Goal: Information Seeking & Learning: Learn about a topic

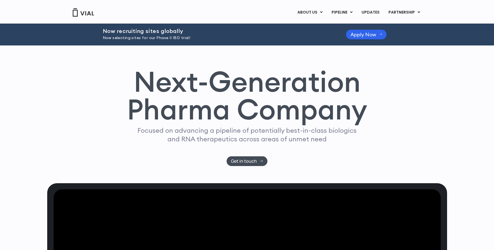
click at [315, 25] on link "ABOUT US" at bounding box center [319, 26] width 49 height 9
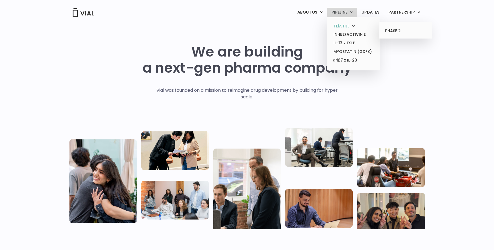
click at [346, 27] on link "TL1A HLE" at bounding box center [353, 26] width 49 height 9
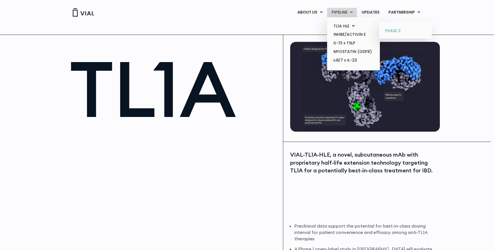
click at [397, 29] on link "PHASE 2" at bounding box center [405, 31] width 49 height 9
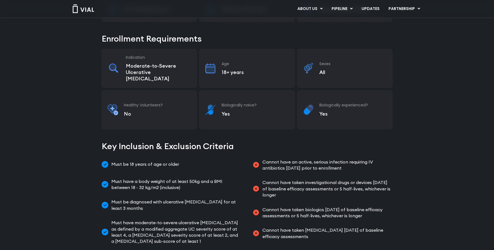
scroll to position [234, 0]
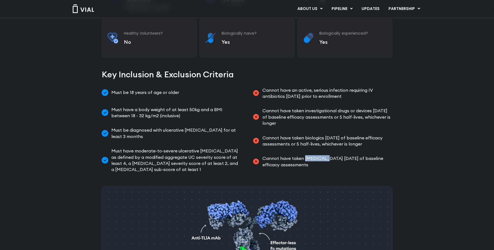
drag, startPoint x: 303, startPoint y: 145, endPoint x: 325, endPoint y: 146, distance: 21.4
click at [325, 155] on span "Cannot have taken Rituximab within 1 year of baseline efficacy assessments" at bounding box center [327, 161] width 132 height 12
